Goal: Transaction & Acquisition: Purchase product/service

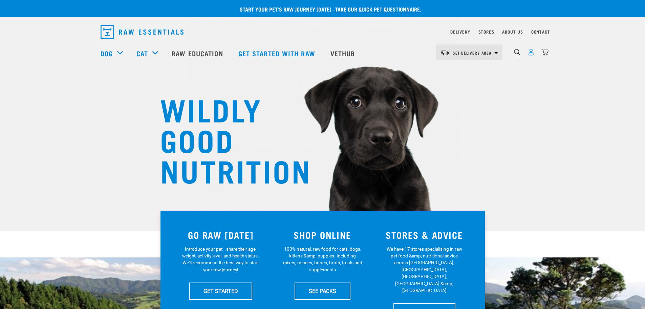
click at [531, 56] on img "dropdown navigation" at bounding box center [531, 51] width 7 height 7
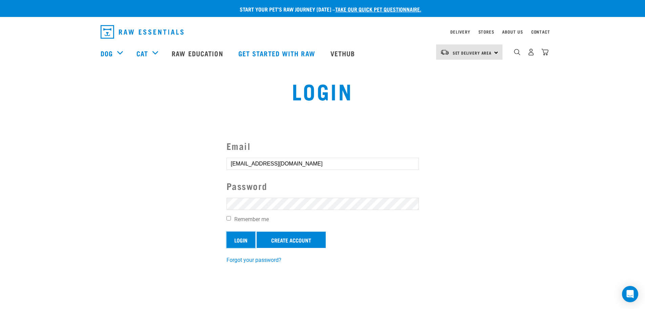
click at [246, 238] on input "Login" at bounding box center [241, 239] width 29 height 16
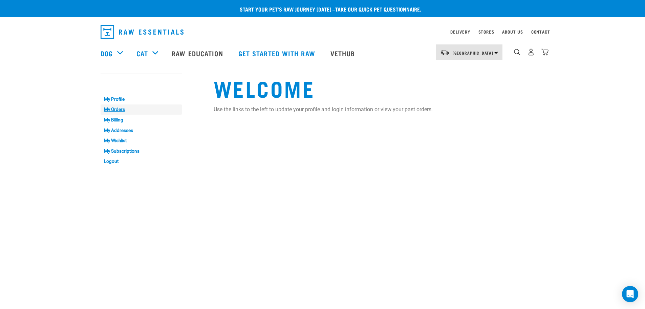
click at [109, 110] on link "My Orders" at bounding box center [141, 109] width 81 height 11
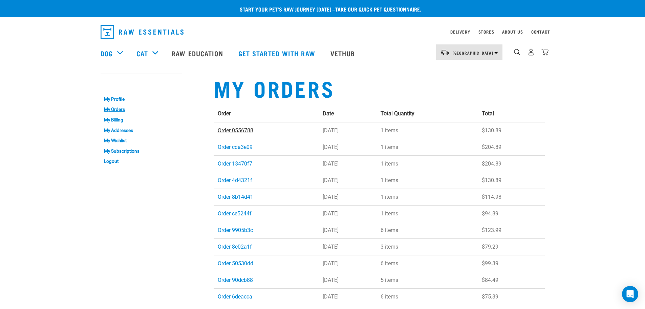
click at [230, 127] on link "Order 0556788" at bounding box center [236, 130] width 36 height 6
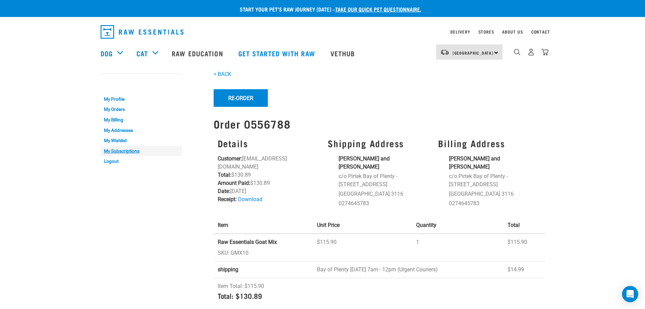
click at [125, 155] on link "My Subscriptions" at bounding box center [141, 151] width 81 height 11
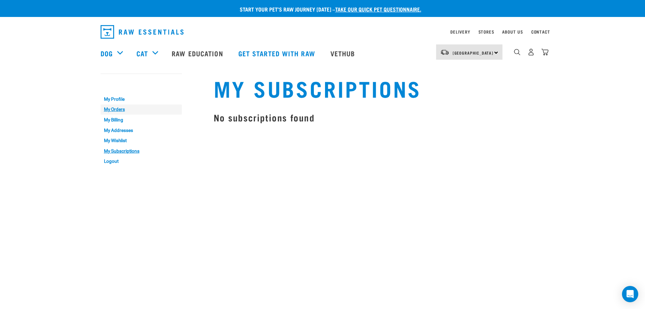
click at [117, 110] on link "My Orders" at bounding box center [141, 109] width 81 height 11
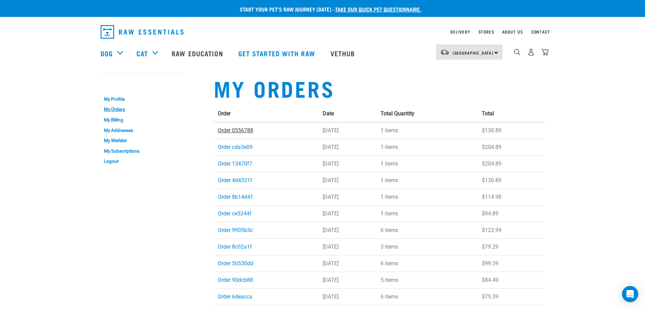
click at [249, 131] on link "Order 0556788" at bounding box center [236, 130] width 36 height 6
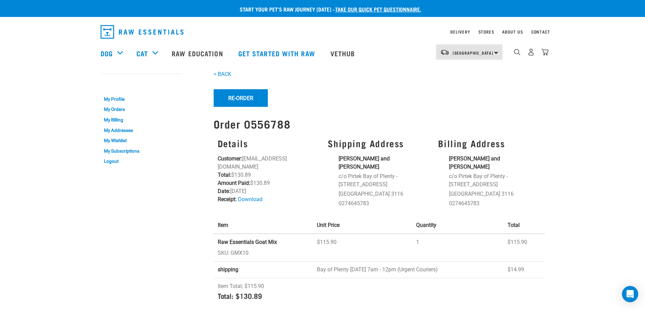
scroll to position [124, 0]
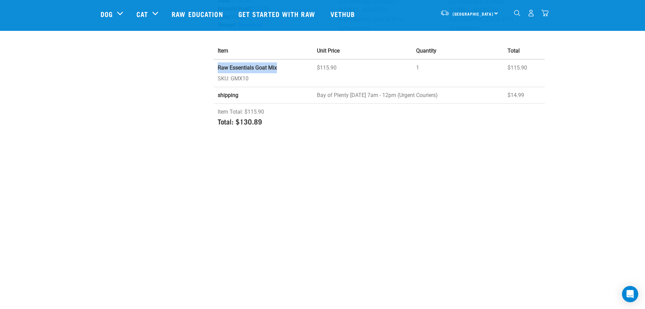
drag, startPoint x: 286, startPoint y: 60, endPoint x: 217, endPoint y: 58, distance: 69.1
click at [215, 59] on td "Raw Essentials Goat Mix SKU: GMX10" at bounding box center [264, 73] width 100 height 28
click at [235, 71] on td "Raw Essentials Goat Mix SKU: GMX10" at bounding box center [264, 73] width 100 height 28
click at [234, 71] on td "Raw Essentials Goat Mix SKU: GMX10" at bounding box center [264, 73] width 100 height 28
click at [239, 69] on td "Raw Essentials Goat Mix SKU: GMX10" at bounding box center [264, 73] width 100 height 28
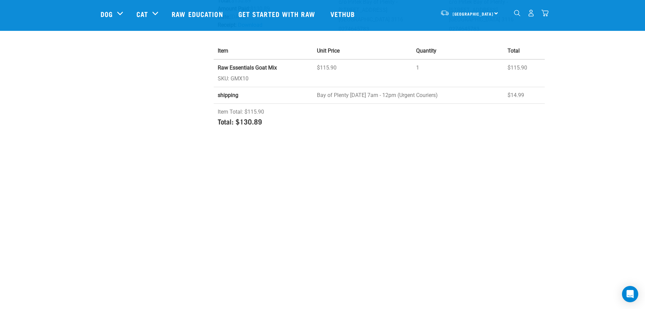
click at [239, 69] on td "Raw Essentials Goat Mix SKU: GMX10" at bounding box center [264, 73] width 100 height 28
copy td "GMX10"
click at [518, 16] on img "dropdown navigation" at bounding box center [517, 13] width 6 height 6
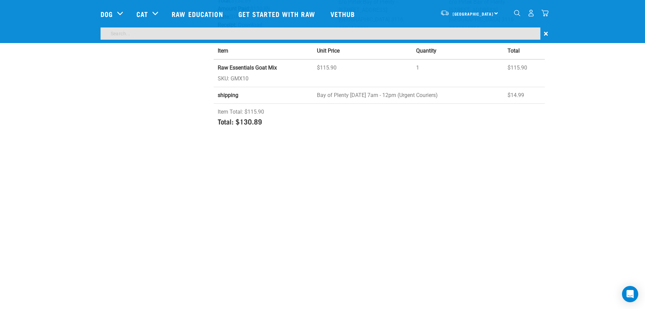
click at [138, 34] on input "search" at bounding box center [321, 33] width 440 height 12
paste input "GMX10"
type input "GMX10"
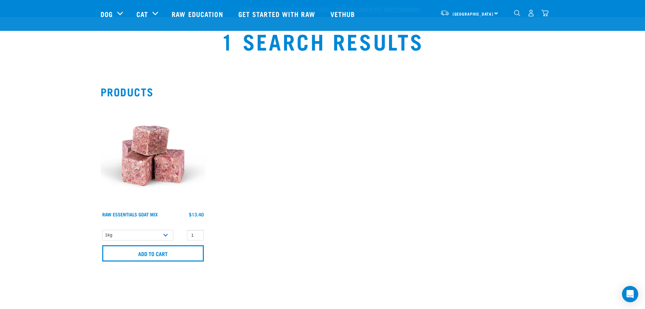
scroll to position [124, 0]
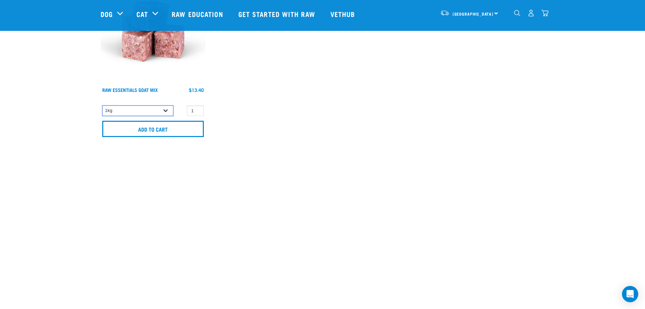
click at [165, 110] on select "1kg 3kg" at bounding box center [137, 110] width 71 height 11
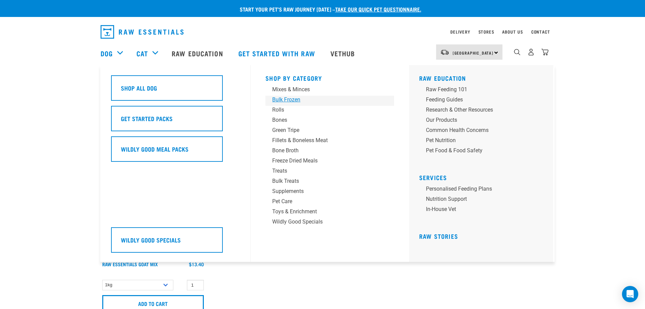
click at [280, 102] on div "Bulk Frozen" at bounding box center [325, 100] width 106 height 8
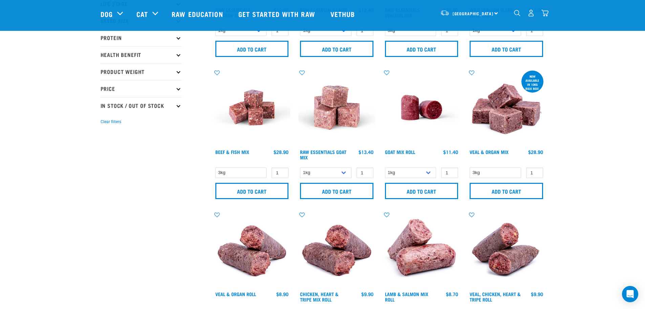
scroll to position [124, 0]
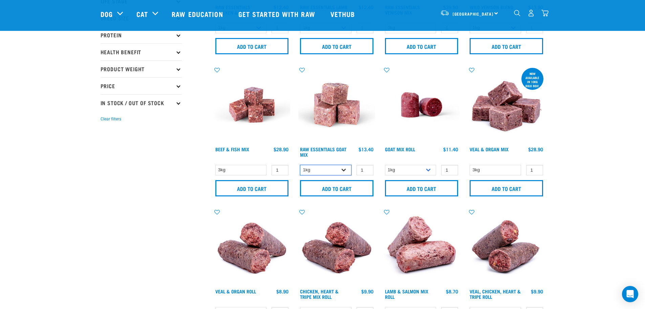
click at [344, 169] on select "1kg 3kg" at bounding box center [325, 170] width 51 height 11
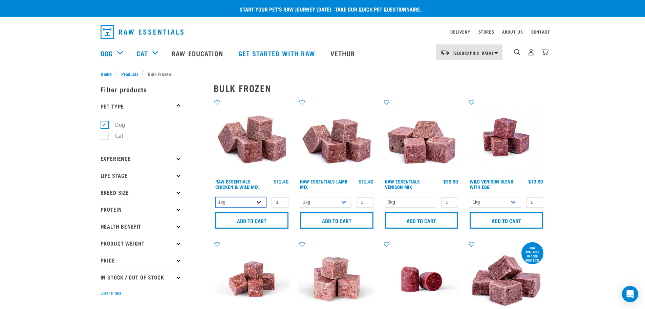
click at [259, 204] on select "1kg 3kg Bulk (10kg)" at bounding box center [240, 202] width 51 height 11
click at [257, 204] on select "1kg 3kg Bulk (10kg)" at bounding box center [240, 202] width 51 height 11
select select "14881"
click at [215, 197] on select "1kg 3kg Bulk (10kg)" at bounding box center [240, 202] width 51 height 11
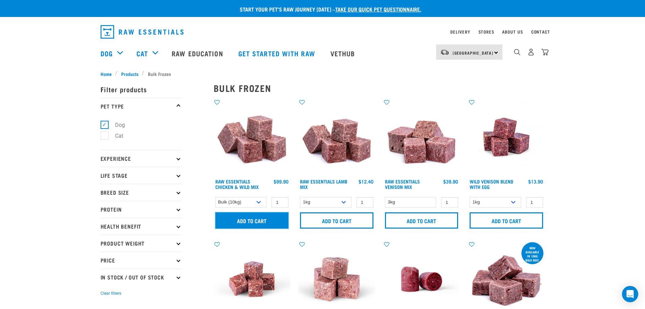
click at [249, 222] on input "Add to cart" at bounding box center [252, 220] width 74 height 16
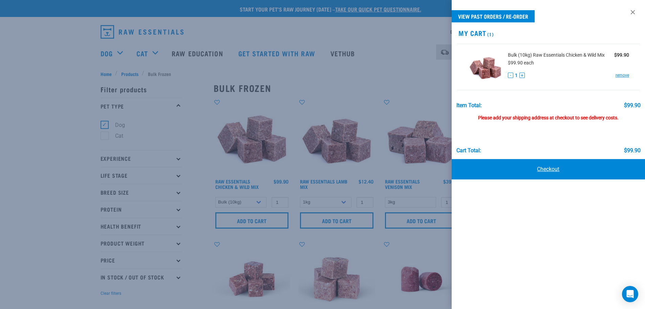
click at [552, 173] on link "Checkout" at bounding box center [549, 169] width 194 height 20
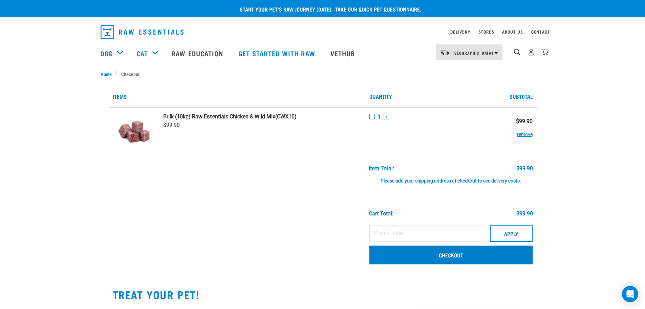
click at [456, 256] on link "Checkout" at bounding box center [451, 255] width 163 height 18
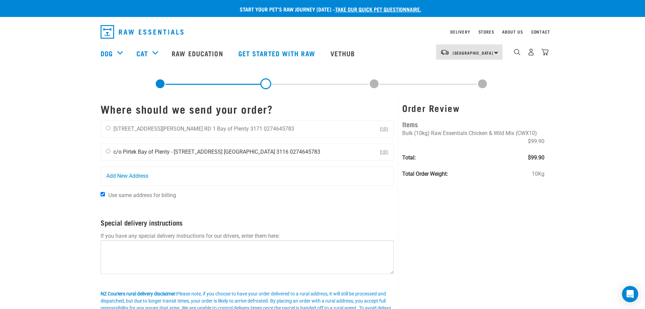
click at [109, 151] on input "radio" at bounding box center [108, 151] width 4 height 4
radio input "true"
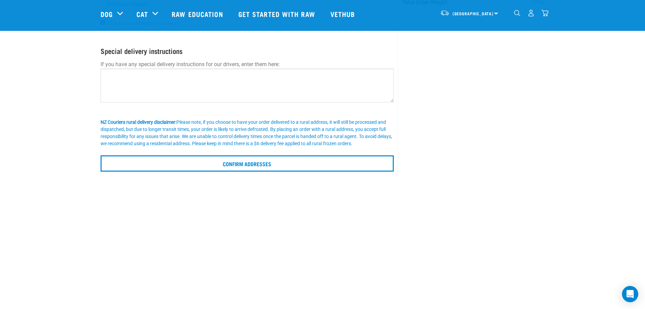
scroll to position [124, 0]
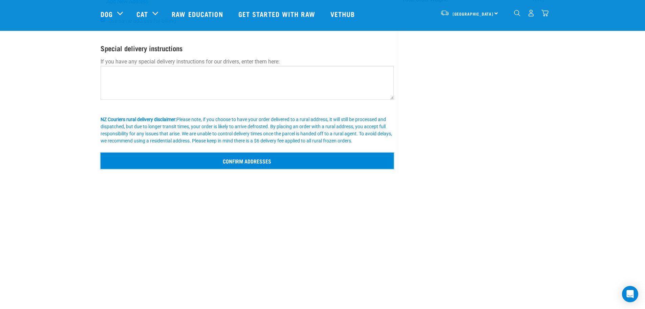
click at [258, 167] on input "Confirm addresses" at bounding box center [248, 160] width 294 height 16
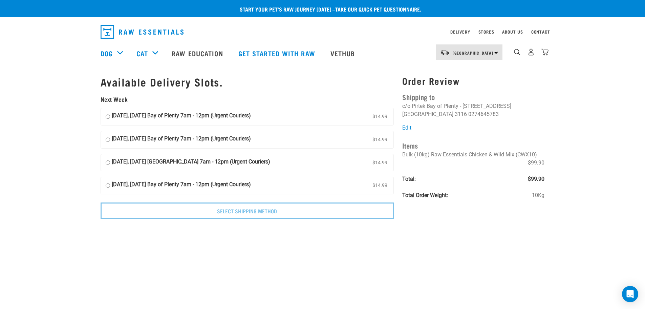
click at [107, 140] on input "[DATE], [DATE] Bay of Plenty 7am - 12pm (Urgent Couriers) $14.99" at bounding box center [108, 139] width 4 height 10
radio input "true"
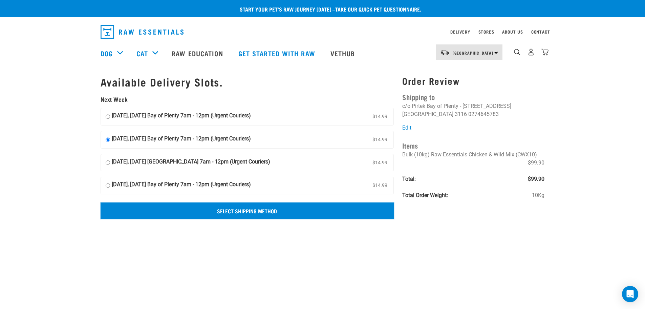
click at [248, 211] on input "Select Shipping Method" at bounding box center [248, 210] width 294 height 16
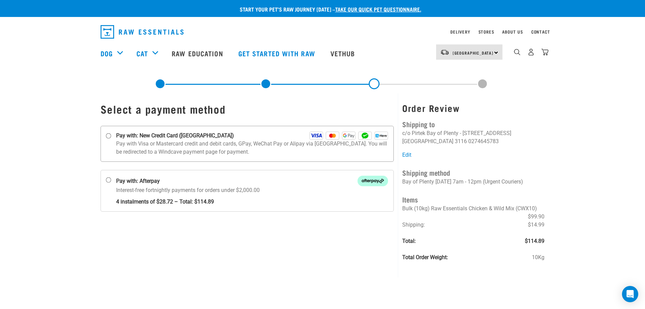
click at [109, 136] on input "Pay with: New Credit Card (Windcave)" at bounding box center [108, 135] width 5 height 5
radio input "true"
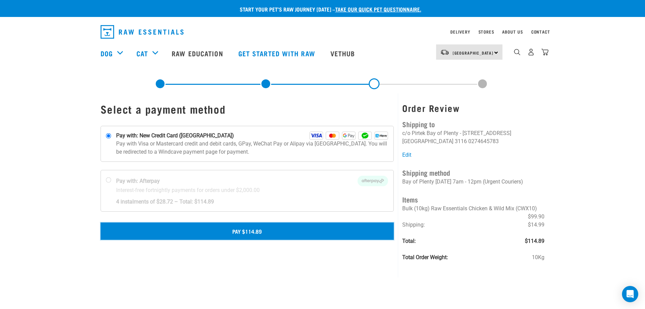
click at [246, 234] on button "Pay $114.89" at bounding box center [248, 230] width 294 height 17
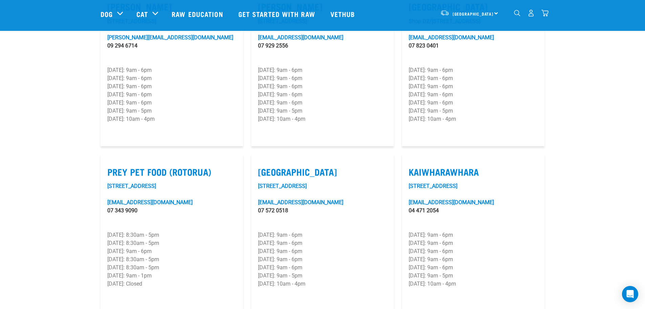
scroll to position [870, 0]
